Goal: Information Seeking & Learning: Learn about a topic

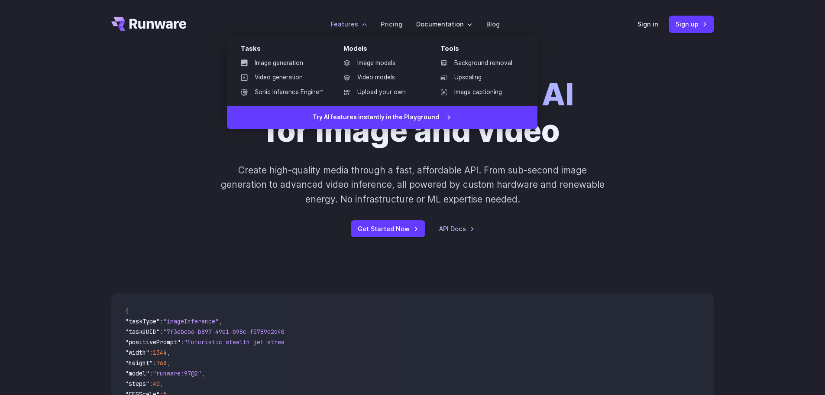
click at [361, 26] on label "Features" at bounding box center [349, 24] width 36 height 10
click at [291, 63] on link "Image generation" at bounding box center [282, 63] width 96 height 13
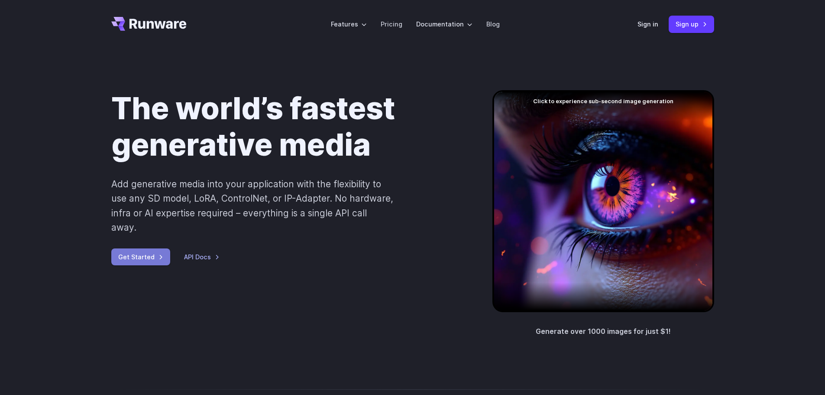
click at [162, 248] on link "Get Started" at bounding box center [140, 256] width 59 height 17
click at [383, 24] on link "Pricing" at bounding box center [392, 24] width 22 height 10
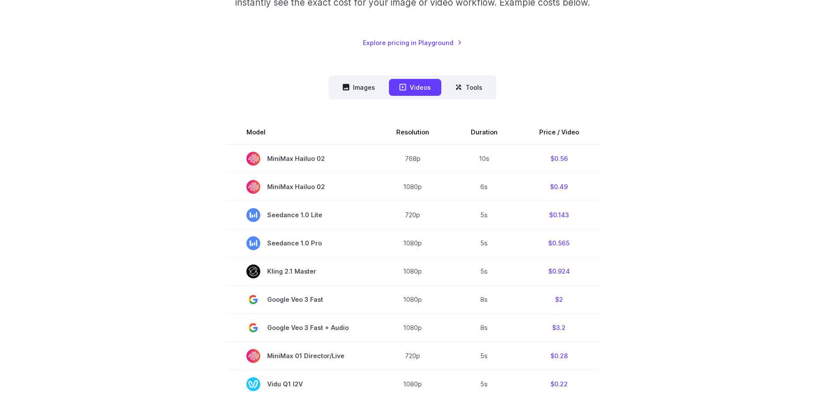
scroll to position [217, 0]
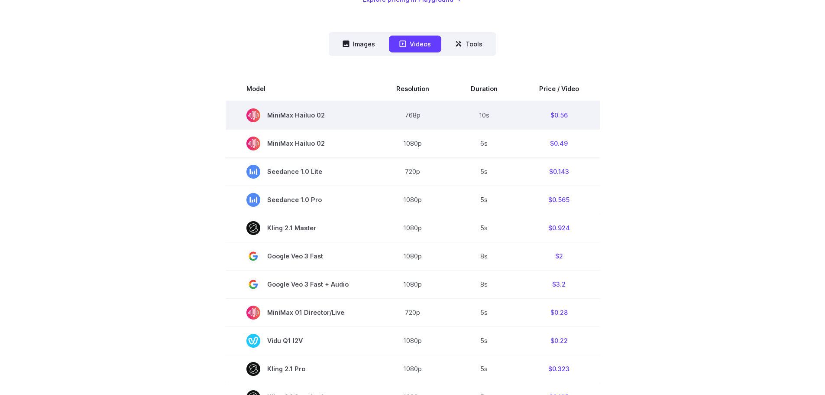
click at [294, 118] on span "MiniMax Hailuo 02" at bounding box center [300, 115] width 108 height 14
click at [557, 119] on td "$0.56" at bounding box center [558, 115] width 81 height 29
